Goal: Task Accomplishment & Management: Use online tool/utility

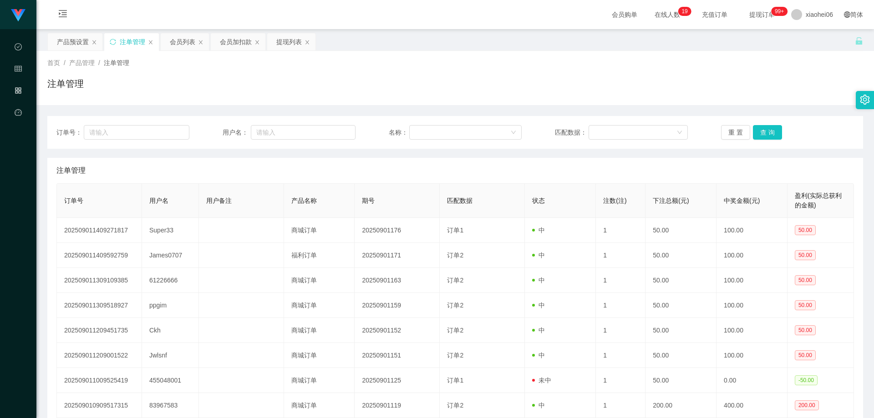
click at [762, 130] on button "查 询" at bounding box center [767, 132] width 29 height 15
drag, startPoint x: 632, startPoint y: 104, endPoint x: 575, endPoint y: 111, distance: 57.3
click at [632, 104] on div "首页 / 产品管理 / 注单管理 / 注单管理" at bounding box center [454, 78] width 837 height 54
drag, startPoint x: 449, startPoint y: 196, endPoint x: 424, endPoint y: 185, distance: 26.9
click at [444, 196] on th "匹配数据" at bounding box center [482, 201] width 85 height 34
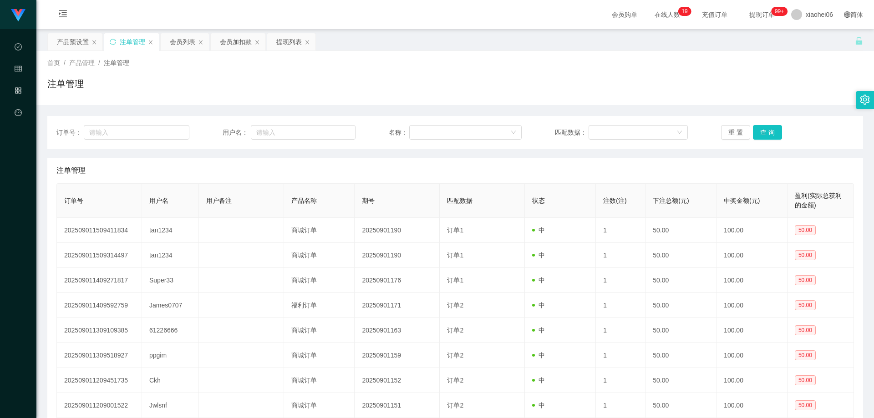
click at [289, 89] on div "注单管理" at bounding box center [454, 87] width 815 height 21
click at [71, 43] on div "产品预设置" at bounding box center [73, 41] width 32 height 17
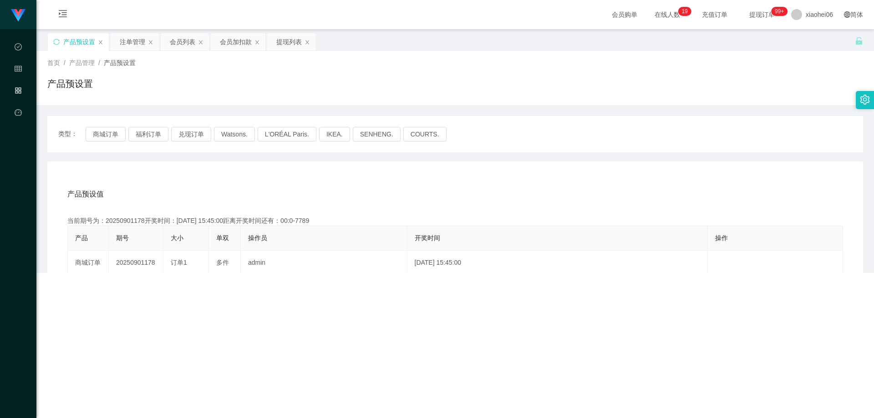
drag, startPoint x: 241, startPoint y: 82, endPoint x: 205, endPoint y: 82, distance: 36.0
click at [240, 82] on div "产品预设置" at bounding box center [454, 87] width 815 height 21
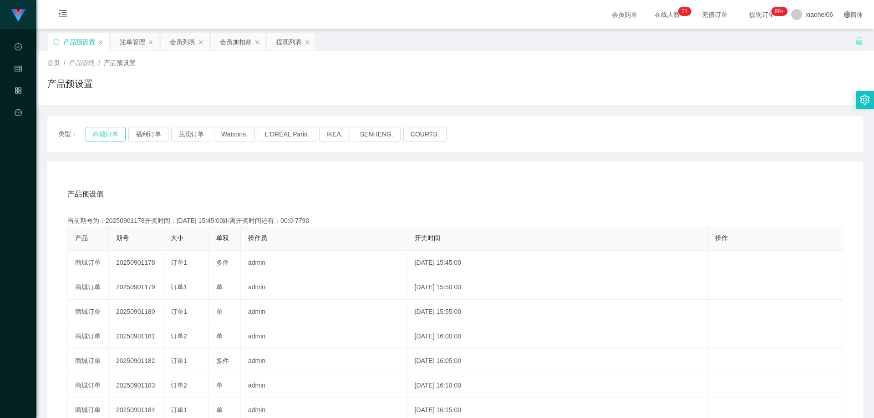
click at [104, 129] on button "商城订单" at bounding box center [106, 134] width 40 height 15
click at [179, 182] on div "产品预设值 添加期号" at bounding box center [454, 194] width 775 height 25
click at [182, 173] on div "产品预设值 添加期号 当前期号为：20250901204开奖时间：[DATE] 17:55:00距离开奖时间还有： 产品 期号 大小 单双 操作员 开奖时间 …" at bounding box center [454, 349] width 815 height 375
click at [219, 167] on div "产品预设值 添加期号 当前期号为：20250901204开奖时间：[DATE] 17:55:00距离开奖时间还有： 产品 期号 大小 单双 操作员 开奖时间 …" at bounding box center [454, 349] width 815 height 375
click at [220, 177] on div "产品预设值 添加期号 当前期号为：20250901204开奖时间：[DATE] 17:55:00距离开奖时间还有：00:04 产品 期号 大小 单双 操作员 …" at bounding box center [454, 349] width 815 height 375
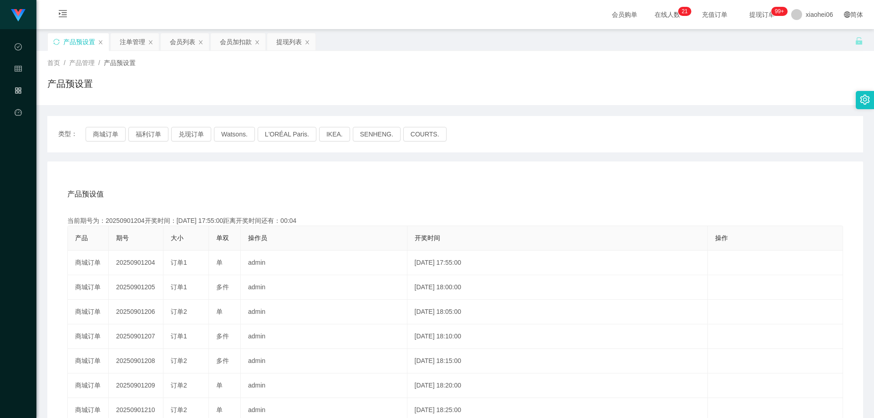
click at [196, 209] on div "产品预设值 添加期号 当前期号为：20250901204开奖时间：[DATE] 17:55:00距离开奖时间还有：00:04 产品 期号 大小 单双 操作员 …" at bounding box center [455, 354] width 794 height 344
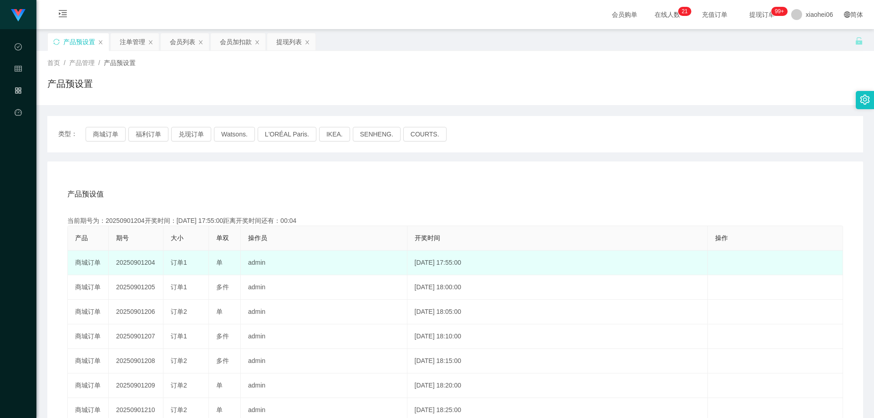
drag, startPoint x: 162, startPoint y: 263, endPoint x: 157, endPoint y: 270, distance: 8.8
click at [162, 263] on td "20250901204" at bounding box center [136, 263] width 55 height 25
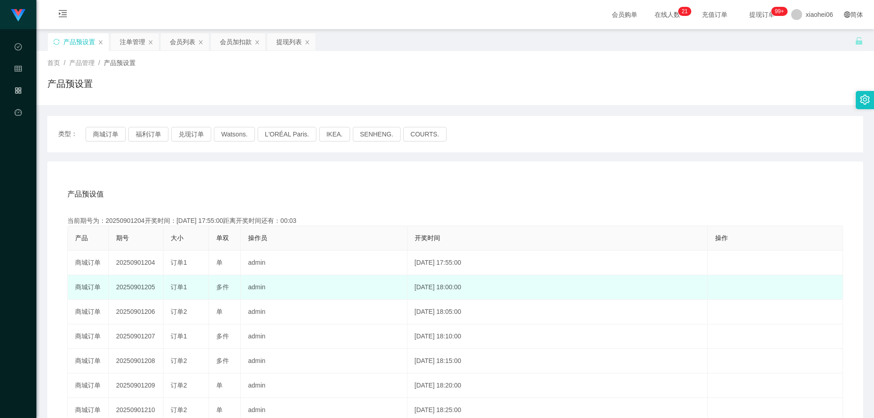
click at [145, 283] on td "20250901205" at bounding box center [136, 287] width 55 height 25
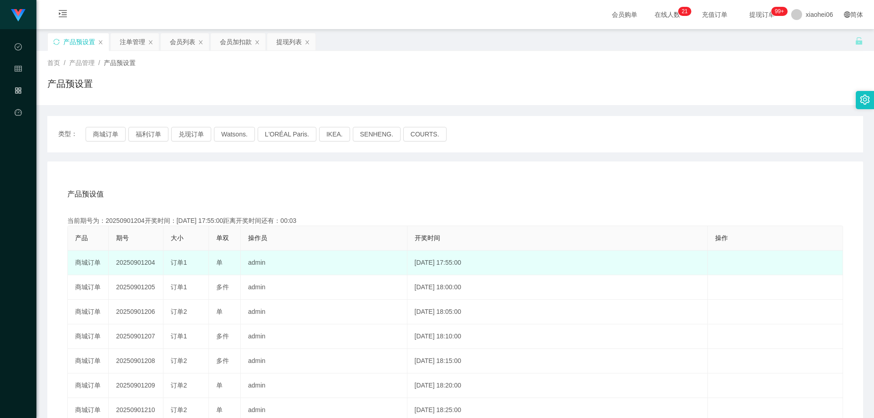
copy td "20250901205"
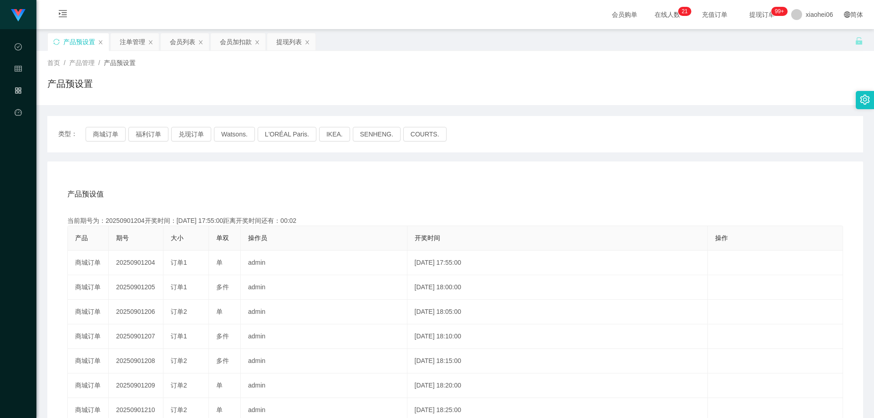
drag, startPoint x: 591, startPoint y: 176, endPoint x: 845, endPoint y: 56, distance: 281.1
click at [596, 176] on div "产品预设值 添加期号 当前期号为：20250901204开奖时间：[DATE] 17:55:00距离开奖时间还有：00:02 产品 期号 大小 单双 操作员 …" at bounding box center [454, 349] width 815 height 375
drag, startPoint x: 336, startPoint y: 204, endPoint x: 240, endPoint y: 170, distance: 101.6
click at [336, 204] on div "产品预设值 添加期号" at bounding box center [454, 194] width 775 height 25
click at [239, 84] on div "产品预设置" at bounding box center [454, 87] width 815 height 21
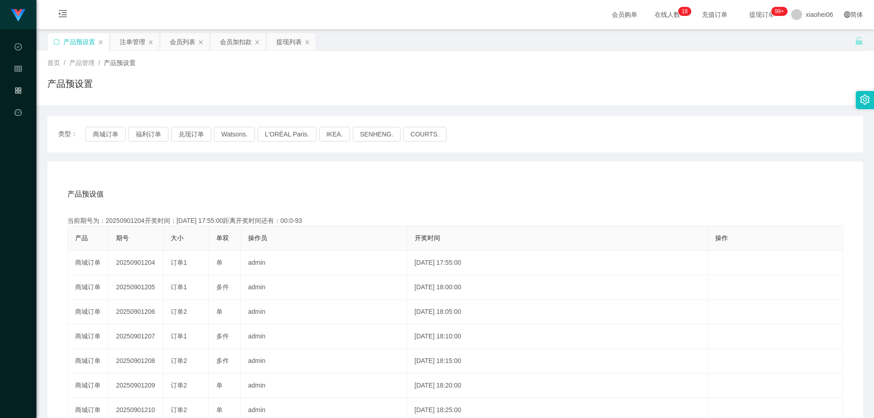
click at [367, 178] on div "产品预设值 添加期号 当前期号为：20250901204开奖时间：[DATE] 17:55:00距离开奖时间还有：00:0-93 产品 期号 大小 单双 操作…" at bounding box center [454, 349] width 815 height 375
click at [130, 48] on div "注单管理" at bounding box center [132, 41] width 25 height 17
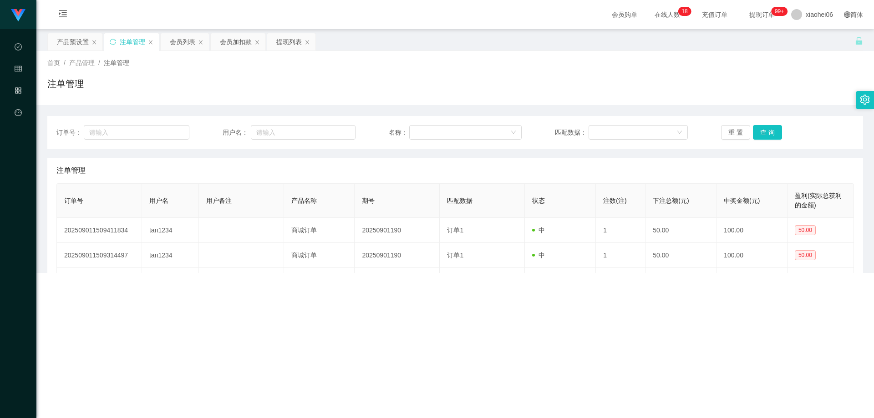
drag, startPoint x: 399, startPoint y: 91, endPoint x: 685, endPoint y: 114, distance: 287.7
click at [400, 91] on div "注单管理" at bounding box center [454, 87] width 815 height 21
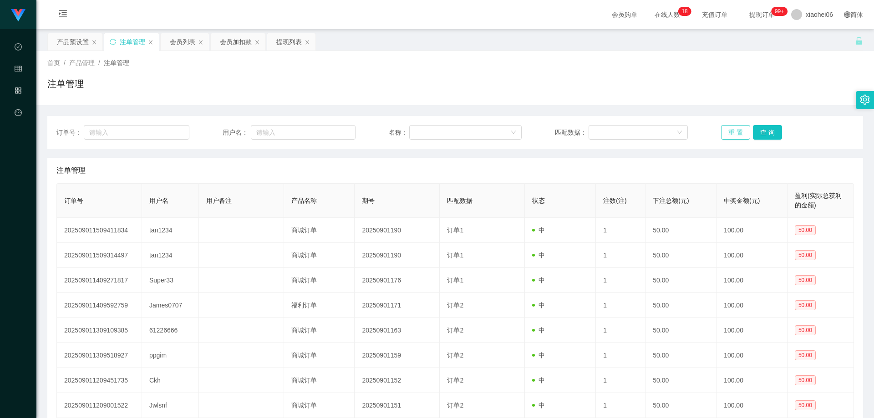
click at [738, 129] on button "重 置" at bounding box center [735, 132] width 29 height 15
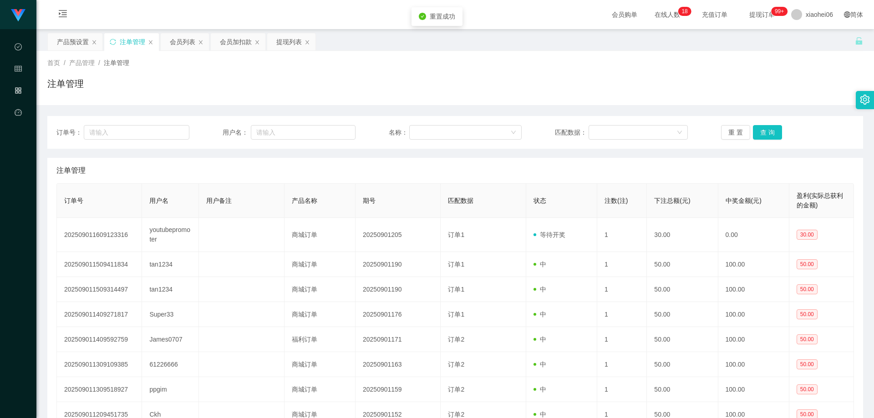
click at [726, 106] on div "订单号： 用户名： 名称： 匹配数据： 重 置 查 询 注单管理 订单号 用户名 用户备注 产品名称 期号 匹配数据 状态 注数(注) 下注总额(元) 中奖金…" at bounding box center [454, 305] width 815 height 401
click at [632, 169] on div "注单管理" at bounding box center [454, 170] width 797 height 25
click at [743, 91] on div "注单管理" at bounding box center [454, 87] width 815 height 21
click at [293, 174] on div "注单管理" at bounding box center [454, 170] width 797 height 25
drag, startPoint x: 76, startPoint y: 40, endPoint x: 257, endPoint y: 88, distance: 187.4
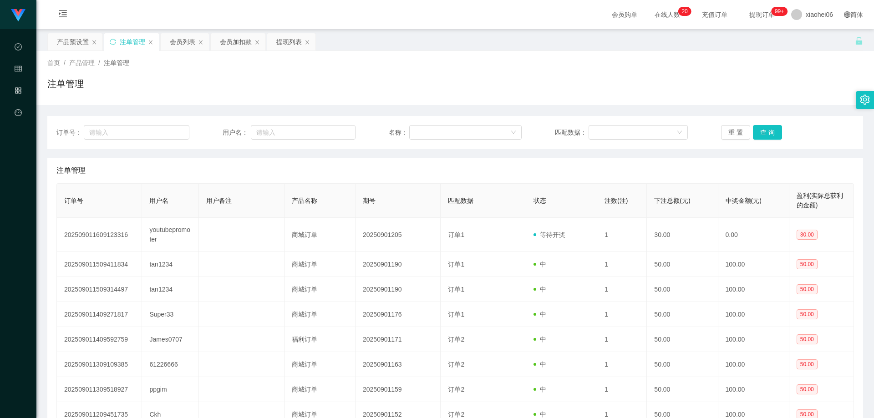
click at [75, 40] on div "产品预设置" at bounding box center [73, 41] width 32 height 17
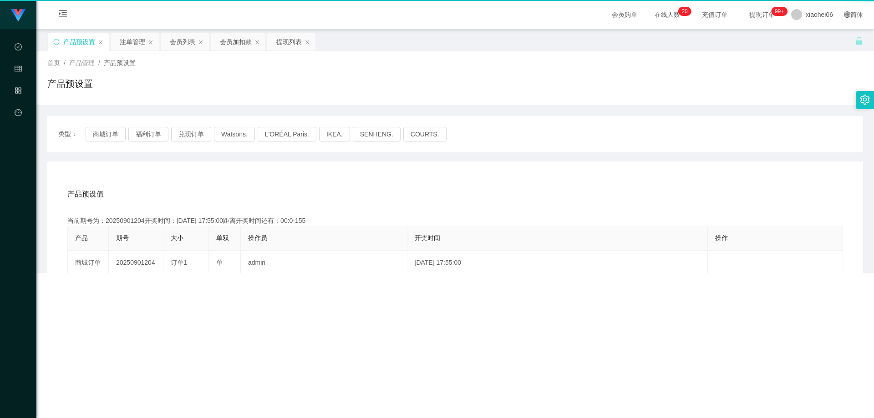
drag, startPoint x: 411, startPoint y: 103, endPoint x: 425, endPoint y: 107, distance: 14.4
click at [411, 51] on div "首页 / 产品管理 / 产品预设置 / 产品预设置 订单号： 用户名： 名称： 匹配数据： 重 置 查 询 注单管理 订单号 用户名 用户备注 产品名称 期号…" at bounding box center [454, 51] width 815 height 0
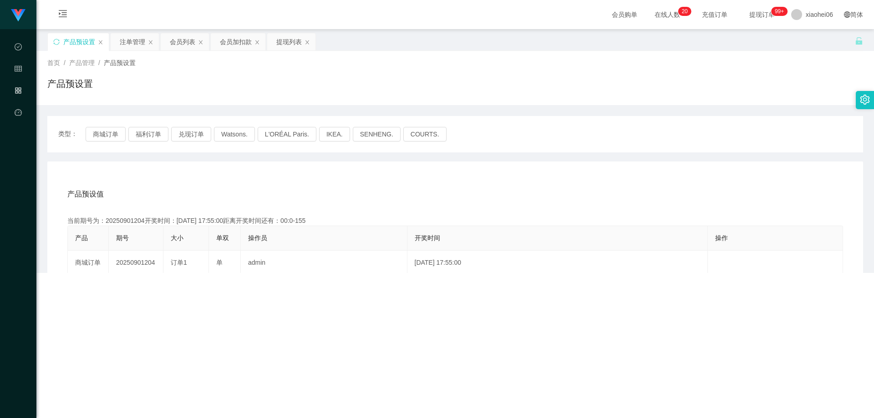
drag, startPoint x: 689, startPoint y: 120, endPoint x: 689, endPoint y: 107, distance: 12.3
click at [691, 116] on div "类型： 商城订单 福利订单 兑现订单 Watsons. L'ORÉAL Paris. IKEA. [GEOGRAPHIC_DATA]. COURTS." at bounding box center [454, 134] width 815 height 36
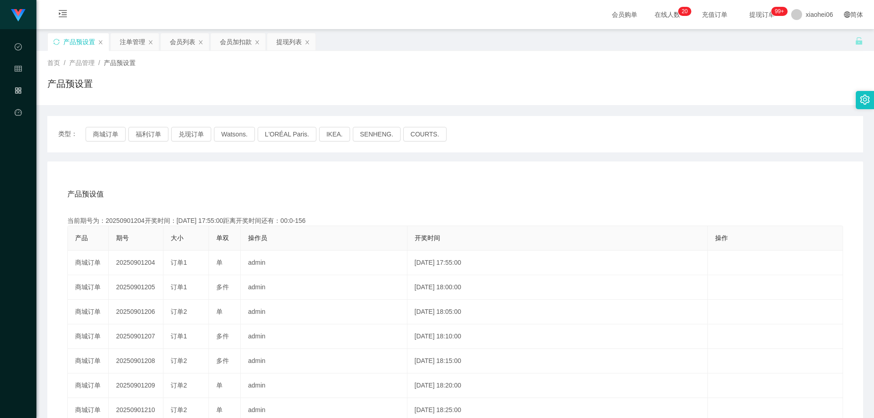
click at [590, 111] on div "类型： 商城订单 福利订单 兑现订单 Watsons. L'ORÉAL Paris. IKEA. [GEOGRAPHIC_DATA]. COURTS. 产品预…" at bounding box center [454, 320] width 815 height 431
click at [266, 175] on div "产品预设值 添加期号 当前期号为：20250901204开奖时间：[DATE] 17:55:00距离开奖时间还有：00:0-157 产品 期号 大小 单双 操…" at bounding box center [454, 349] width 815 height 375
drag, startPoint x: 97, startPoint y: 133, endPoint x: 111, endPoint y: 139, distance: 14.5
click at [97, 133] on button "商城订单" at bounding box center [106, 134] width 40 height 15
drag, startPoint x: 331, startPoint y: 208, endPoint x: 337, endPoint y: 207, distance: 6.1
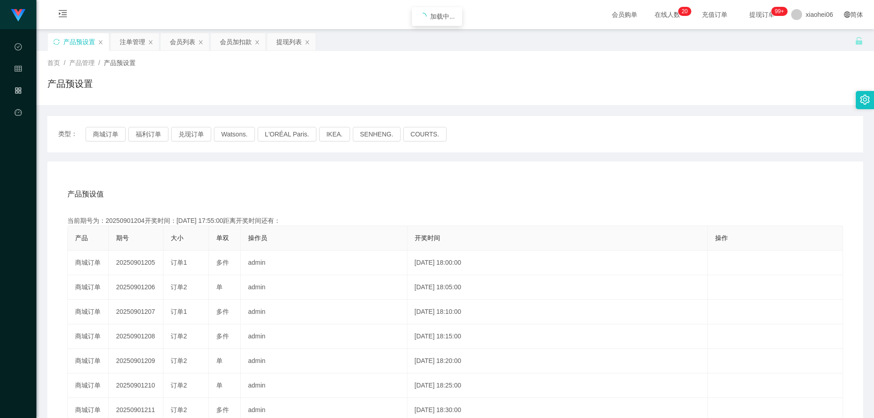
click at [331, 208] on div "产品预设值 添加期号 当前期号为：20250901204开奖时间：[DATE] 17:55:00距离开奖时间还有： 产品 期号 大小 单双 操作员 开奖时间 …" at bounding box center [455, 354] width 794 height 344
drag, startPoint x: 497, startPoint y: 188, endPoint x: 625, endPoint y: 203, distance: 129.2
click at [516, 189] on div "产品预设值 添加期号" at bounding box center [454, 194] width 775 height 25
click at [651, 177] on div "产品预设值 添加期号 当前期号为：20250901205开奖时间：[DATE] 18:00:00距离开奖时间还有：02:20 产品 期号 大小 单双 操作员 …" at bounding box center [454, 349] width 815 height 375
